Goal: Task Accomplishment & Management: Use online tool/utility

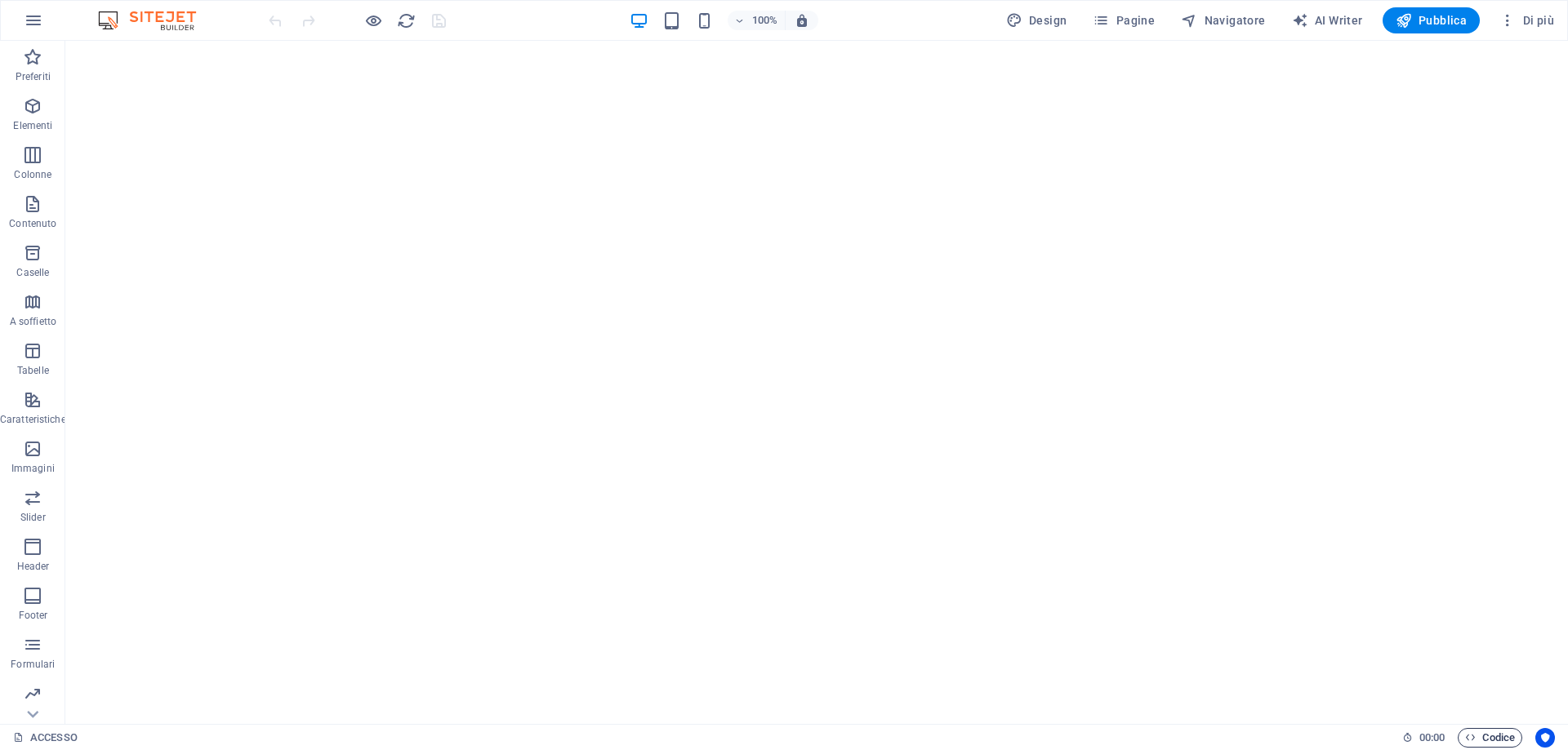
click at [1487, 733] on span "Codice" at bounding box center [1490, 738] width 50 height 20
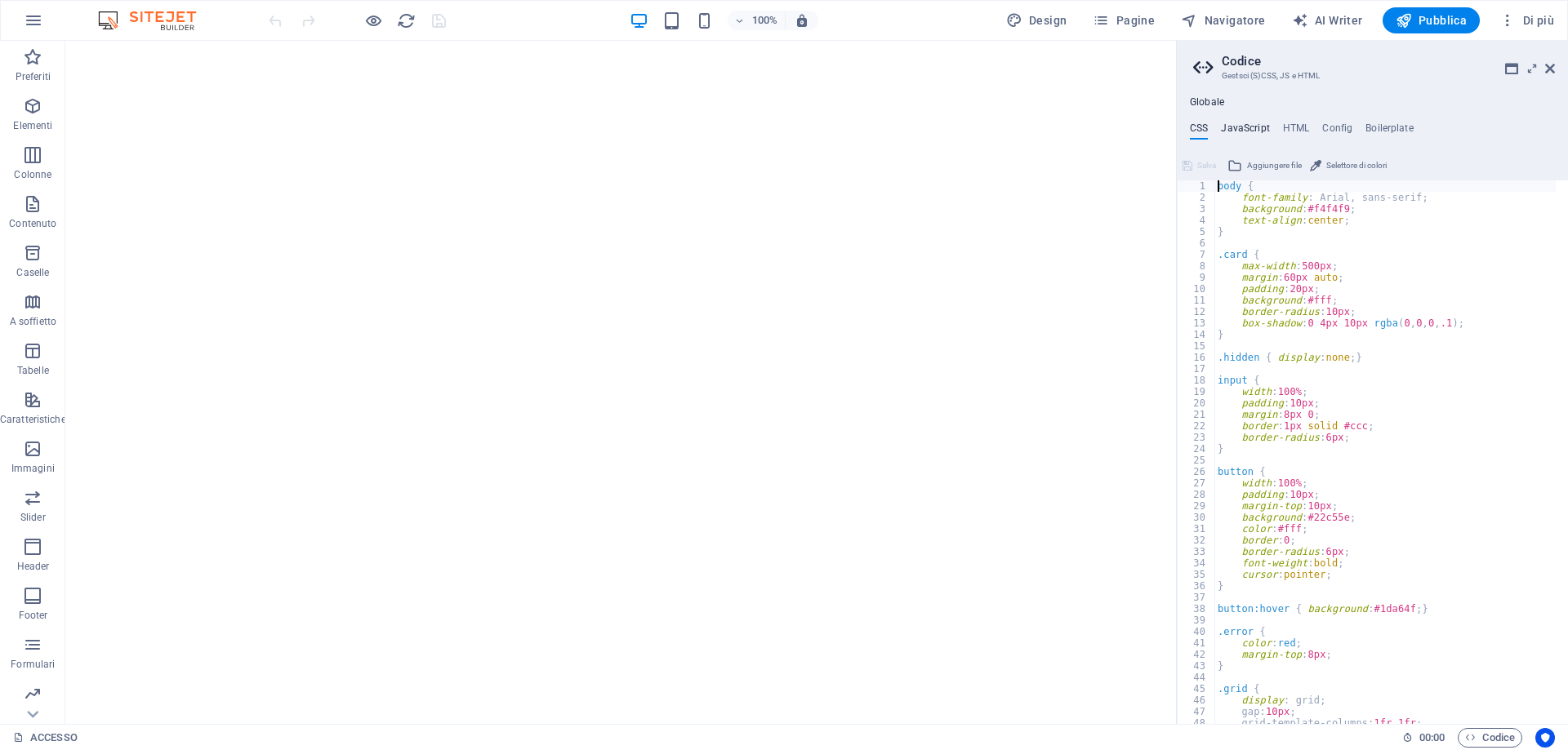
click at [1245, 124] on h4 "JavaScript" at bounding box center [1245, 132] width 48 height 18
type textarea "// ===== CREDENZIALI (puoi cambiarle qui) ====="
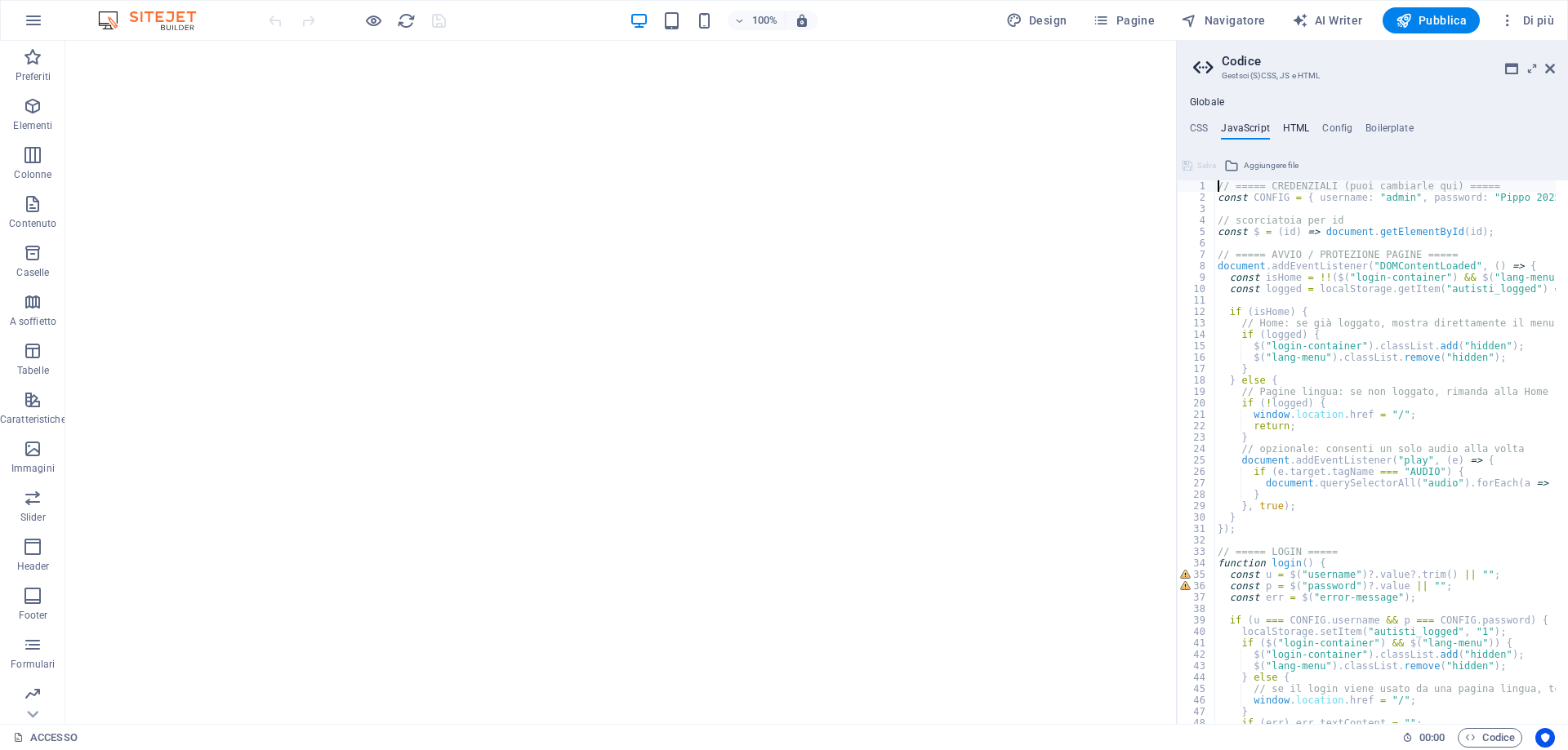
click at [1296, 130] on h4 "HTML" at bounding box center [1297, 132] width 27 height 18
type textarea "<!-- LOGIN -->"
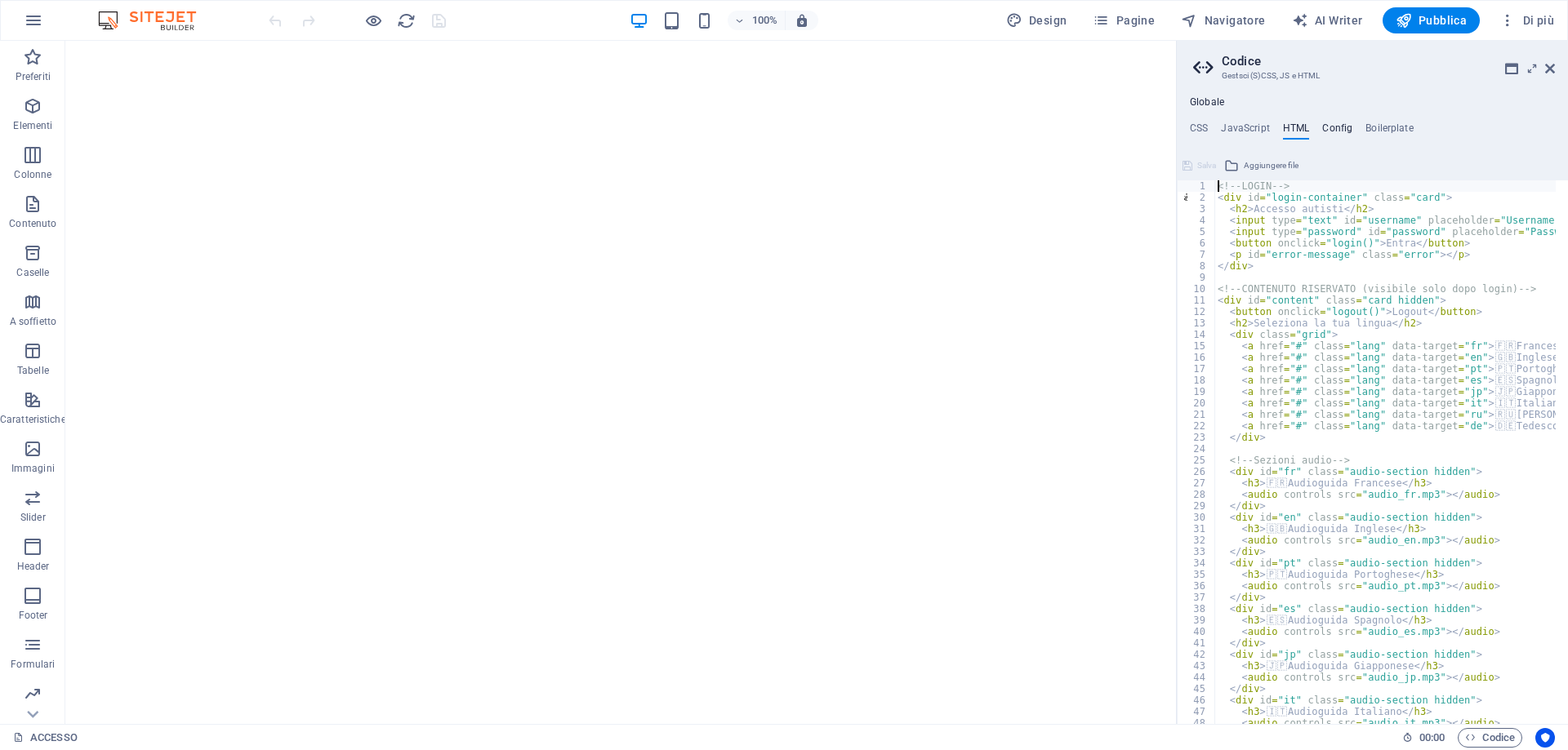
click at [1330, 130] on h4 "Config" at bounding box center [1337, 132] width 30 height 18
type textarea "/**"
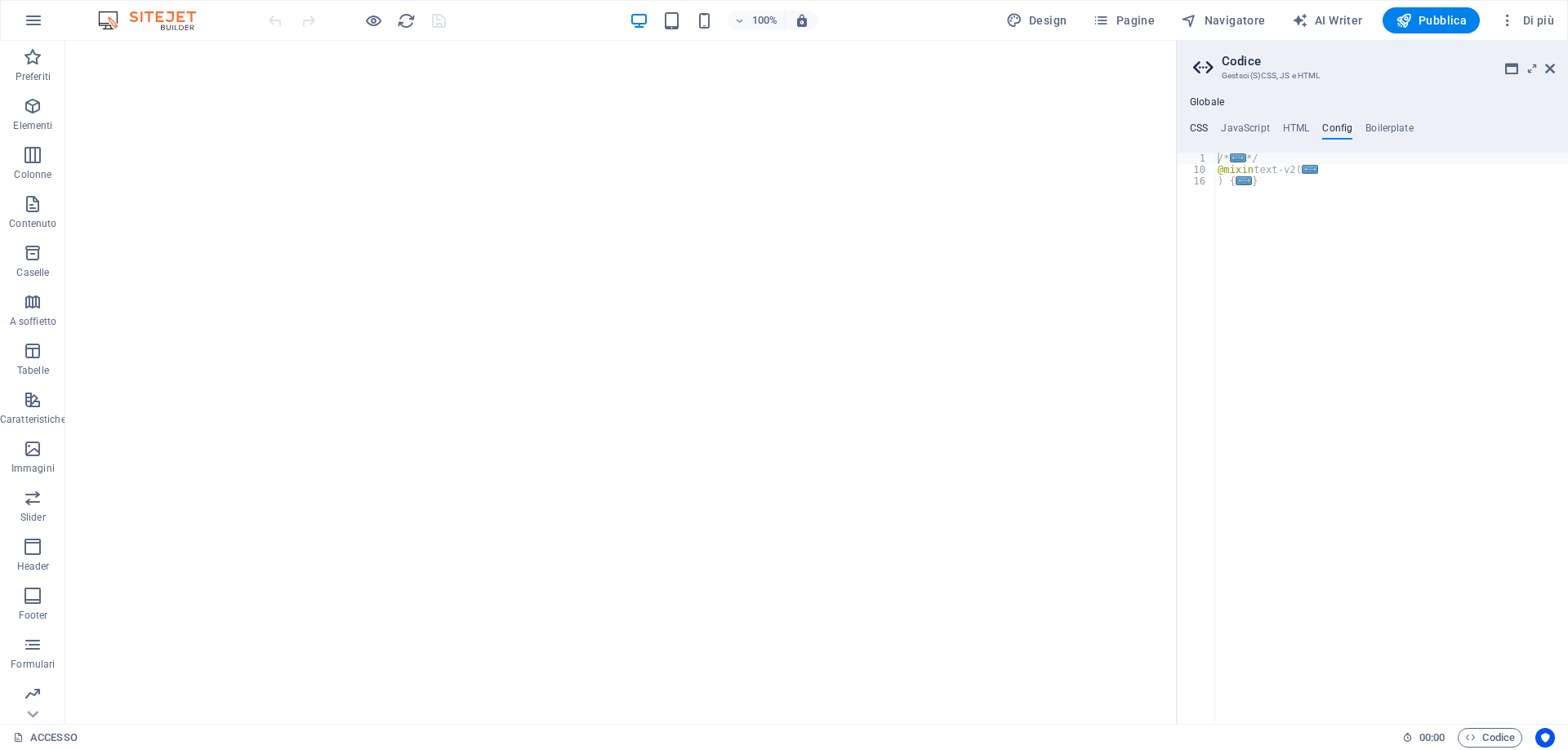
click at [1203, 133] on h4 "CSS" at bounding box center [1199, 132] width 18 height 18
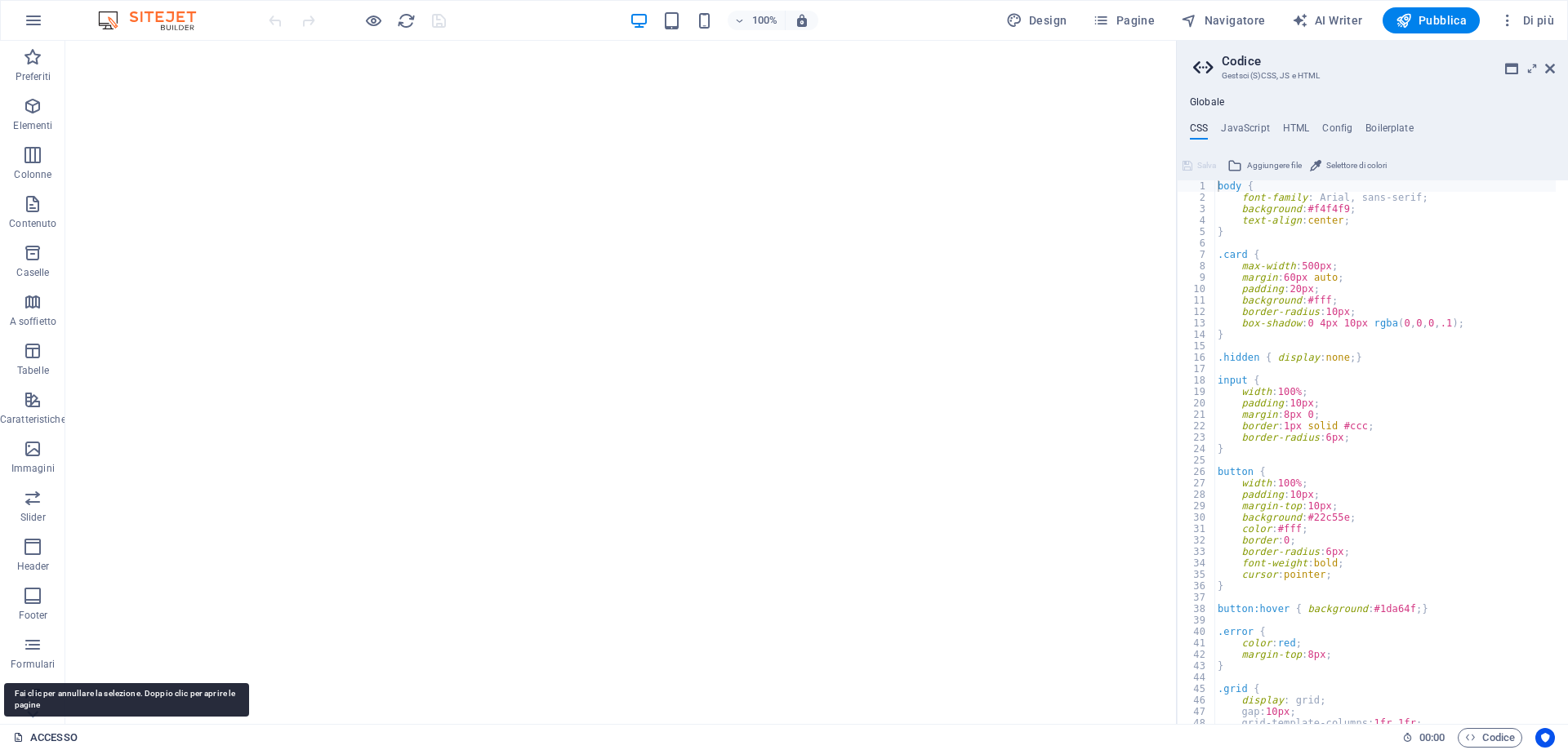
click at [27, 730] on link "ACCESSO" at bounding box center [46, 738] width 65 height 20
click at [13, 729] on link "ACCESSO" at bounding box center [46, 738] width 65 height 20
click at [59, 740] on link "ACCESSO" at bounding box center [46, 738] width 65 height 20
click at [1261, 131] on h4 "JavaScript" at bounding box center [1245, 132] width 48 height 18
